Goal: Transaction & Acquisition: Obtain resource

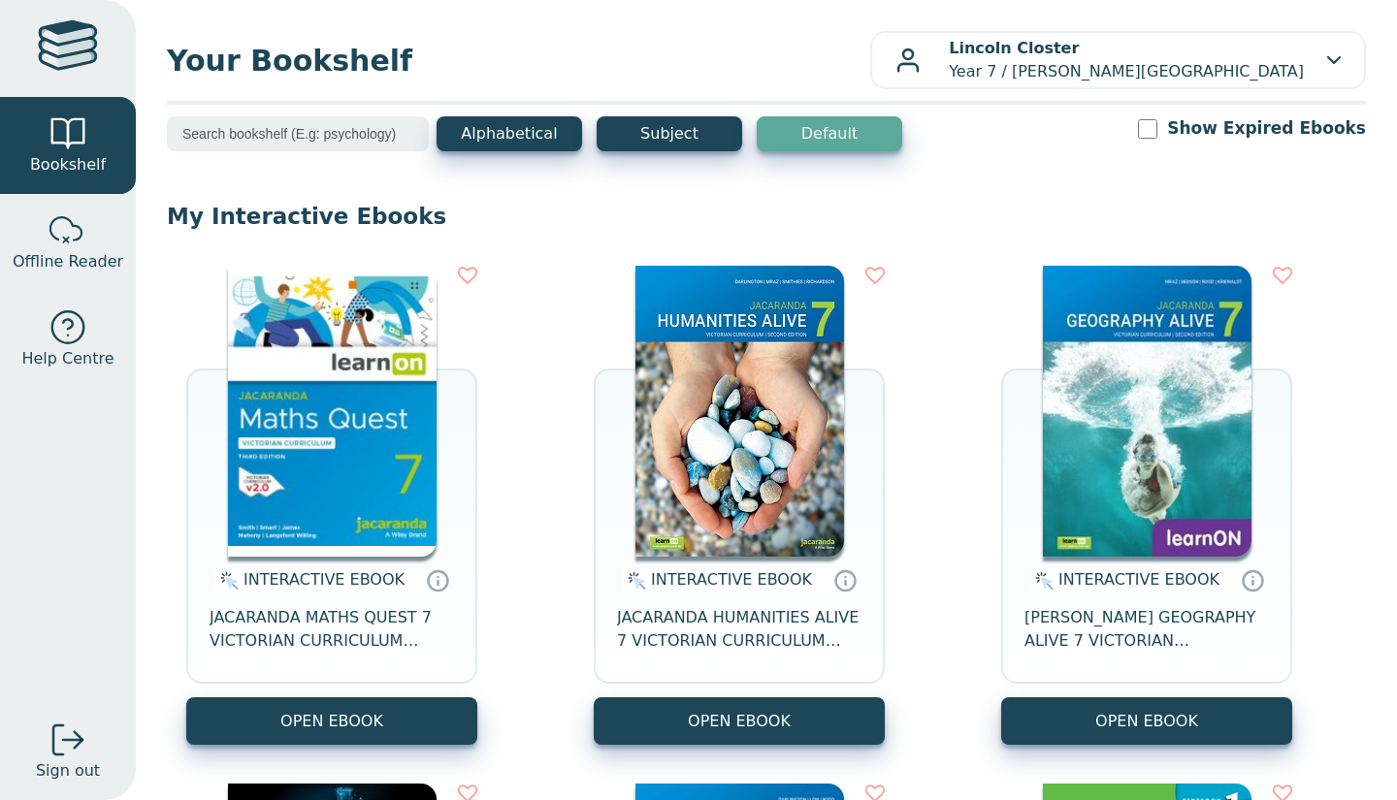
click at [347, 373] on img at bounding box center [332, 411] width 209 height 291
click at [318, 384] on img at bounding box center [332, 411] width 209 height 291
